Goal: Complete application form: Complete application form

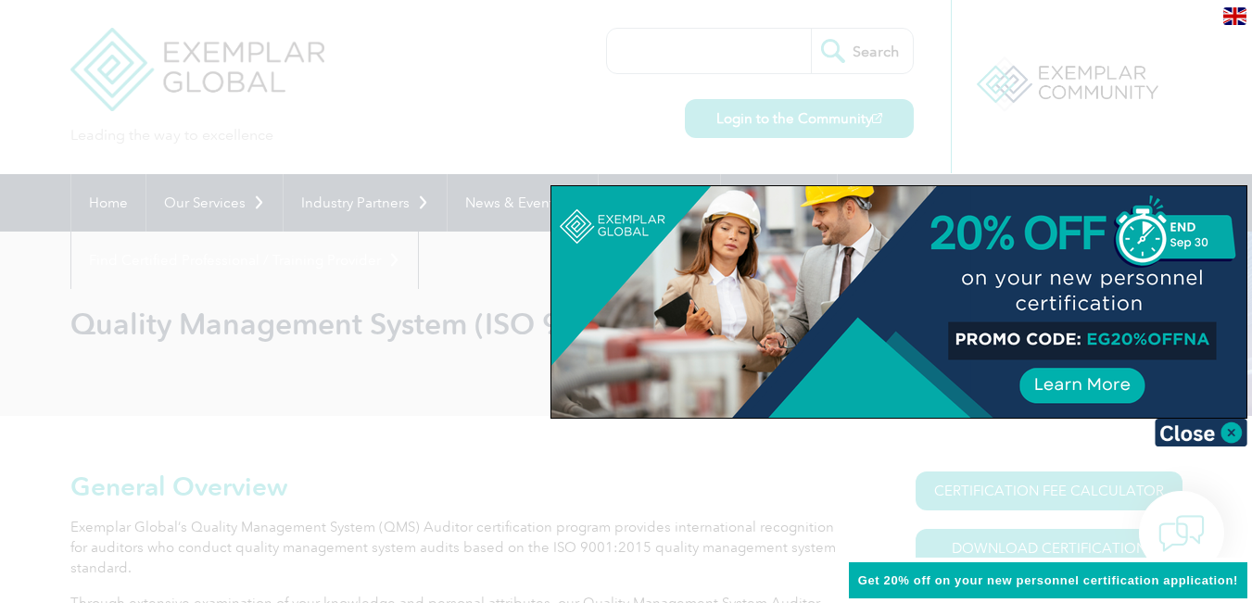
click at [1212, 435] on img at bounding box center [1200, 433] width 93 height 28
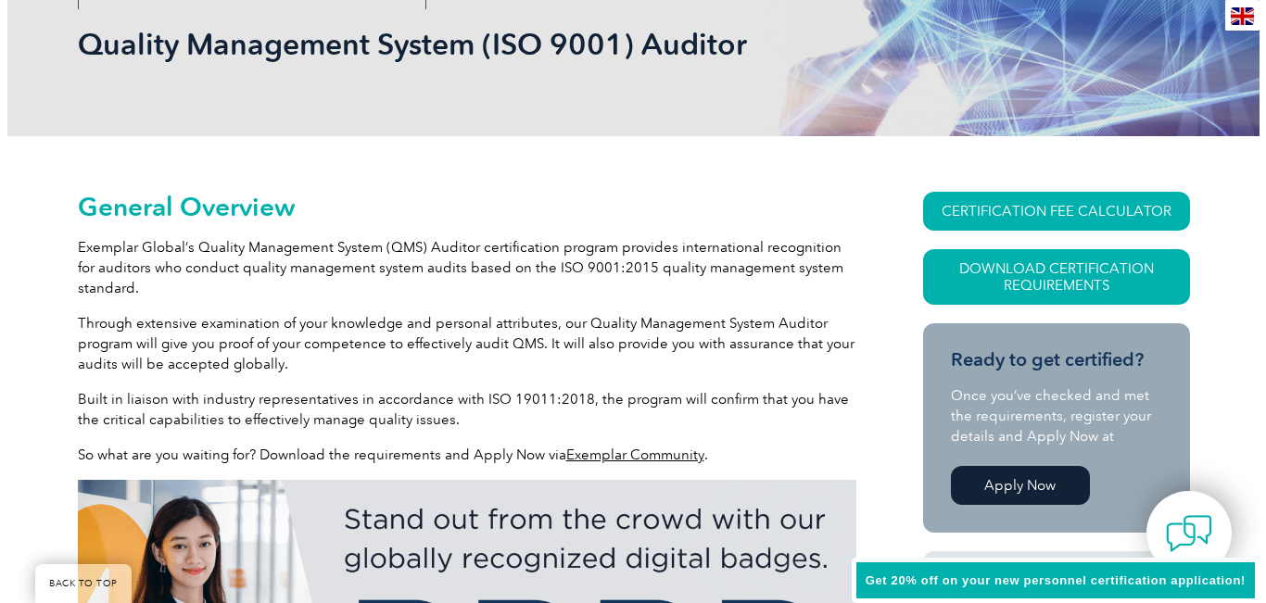
scroll to position [300, 0]
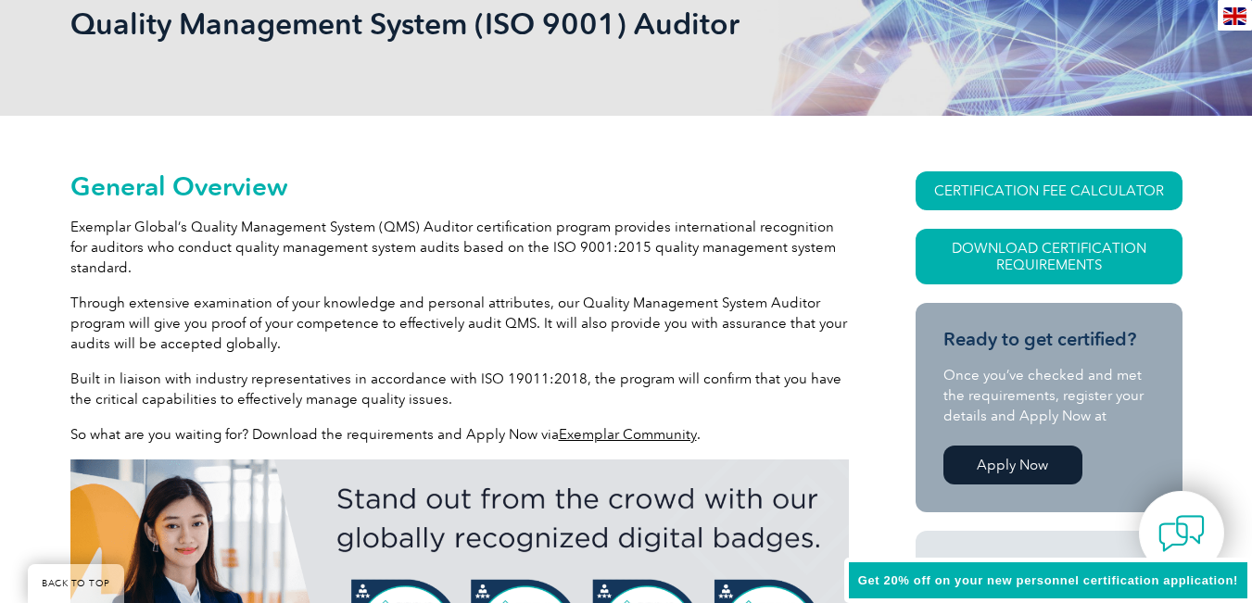
click at [995, 198] on link "CERTIFICATION FEE CALCULATOR" at bounding box center [1048, 190] width 267 height 39
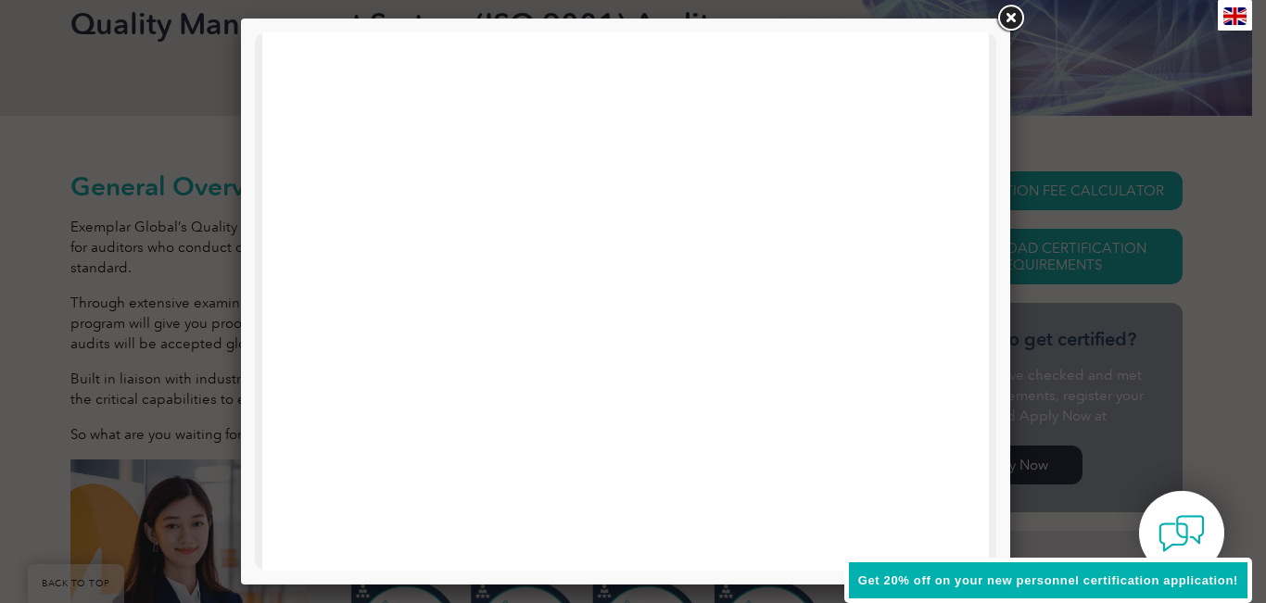
scroll to position [901, 0]
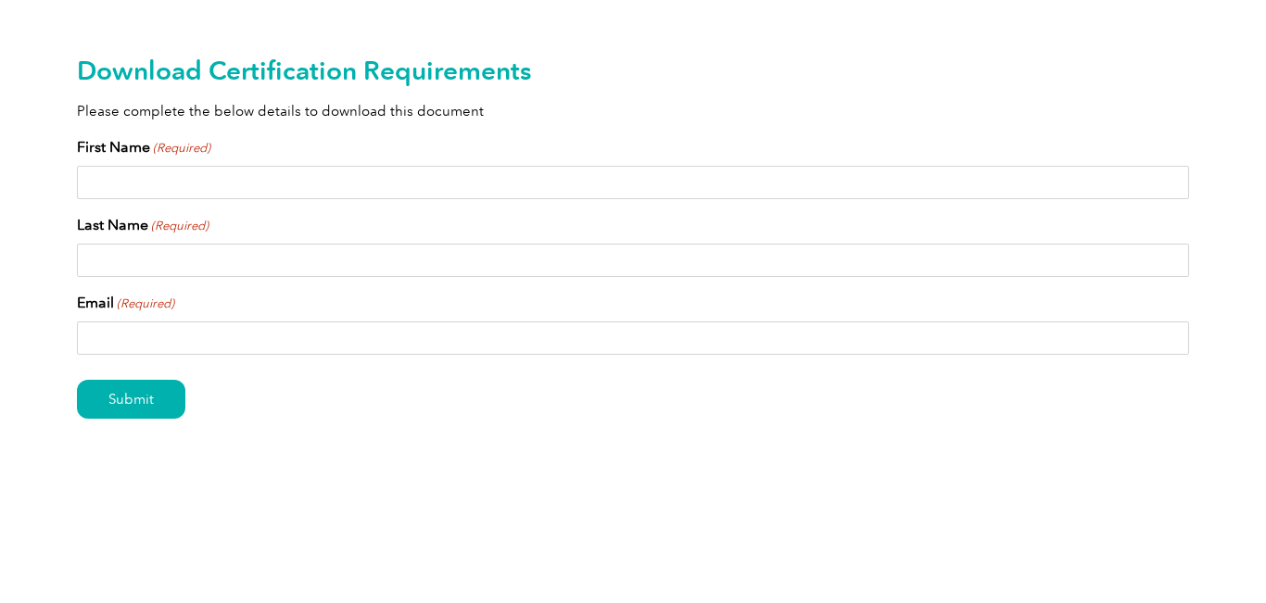
click at [455, 182] on input "First Name (Required)" at bounding box center [633, 182] width 1112 height 33
type input "Wajhul"
type input "Qamar"
click at [166, 337] on input "wqidris@ksu.edu.sa" at bounding box center [633, 337] width 1112 height 33
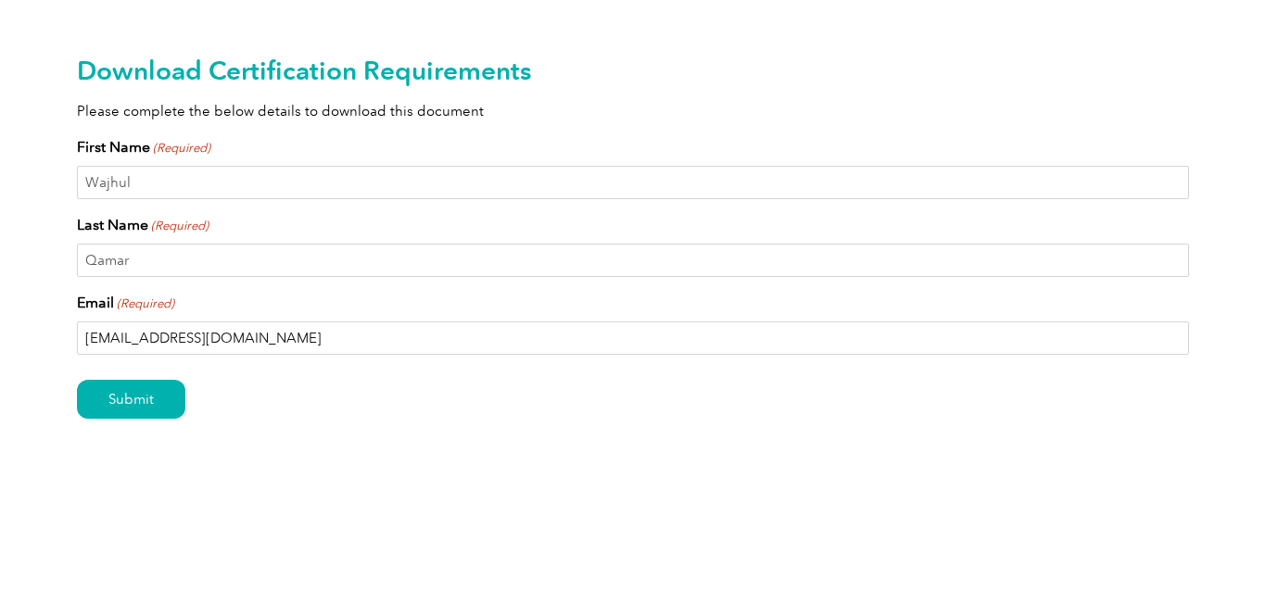
click at [166, 337] on input "wqidris@ksu.edu.sa" at bounding box center [633, 337] width 1112 height 33
type input "qamarjh@gmail.com"
click at [137, 409] on input "Submit" at bounding box center [131, 399] width 108 height 39
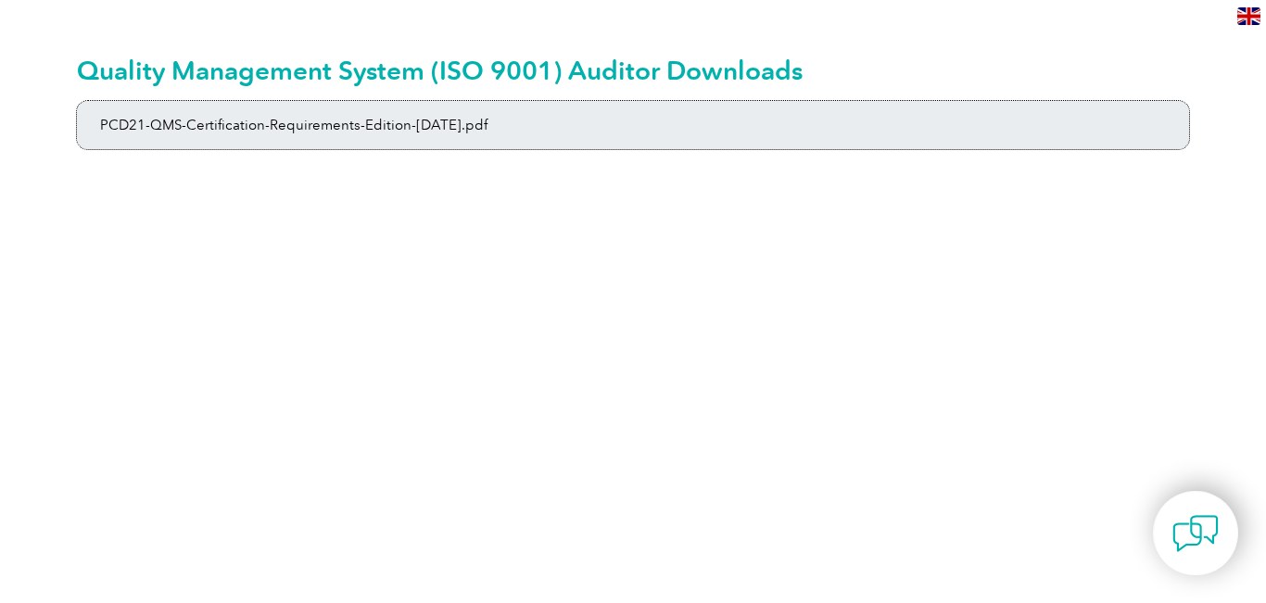
click at [321, 123] on link "PCD21-QMS-Certification-Requirements-Edition-2-April-2022.pdf" at bounding box center [633, 125] width 1112 height 48
